Goal: Transaction & Acquisition: Purchase product/service

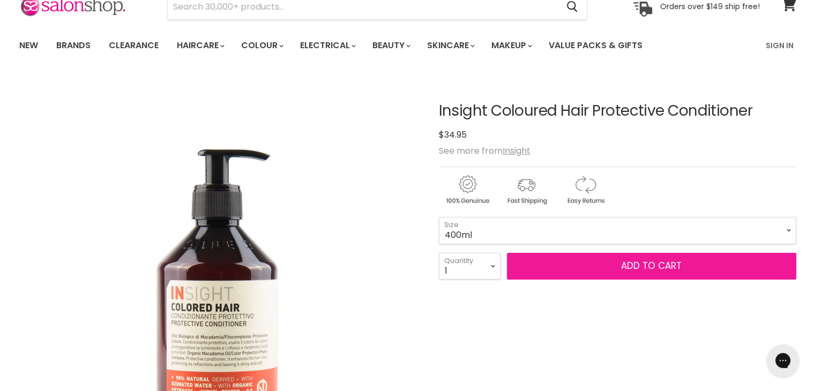
drag, startPoint x: 0, startPoint y: 0, endPoint x: 577, endPoint y: 254, distance: 630.3
click at [577, 254] on button "Add to cart" at bounding box center [651, 266] width 289 height 27
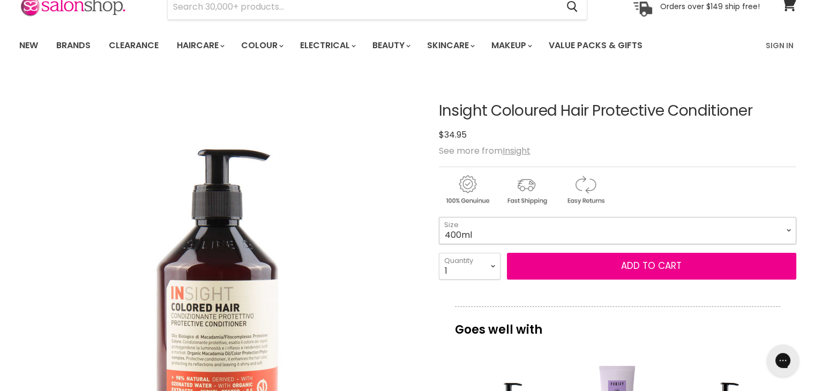
click at [544, 225] on select "400ml 900ml" at bounding box center [618, 230] width 358 height 27
click at [439, 217] on select "400ml 900ml" at bounding box center [618, 230] width 358 height 27
click at [495, 233] on select "400ml 900ml" at bounding box center [618, 230] width 358 height 27
select select "400ml"
click at [439, 217] on select "400ml 900ml" at bounding box center [618, 230] width 358 height 27
